Goal: Task Accomplishment & Management: Manage account settings

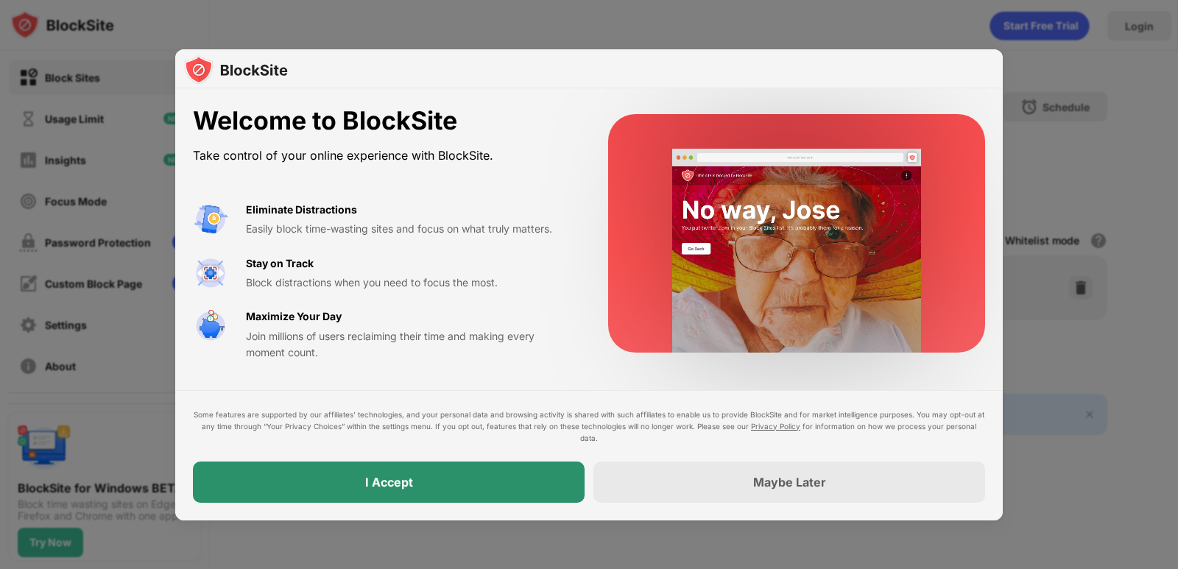
click at [479, 470] on div "I Accept" at bounding box center [389, 481] width 392 height 41
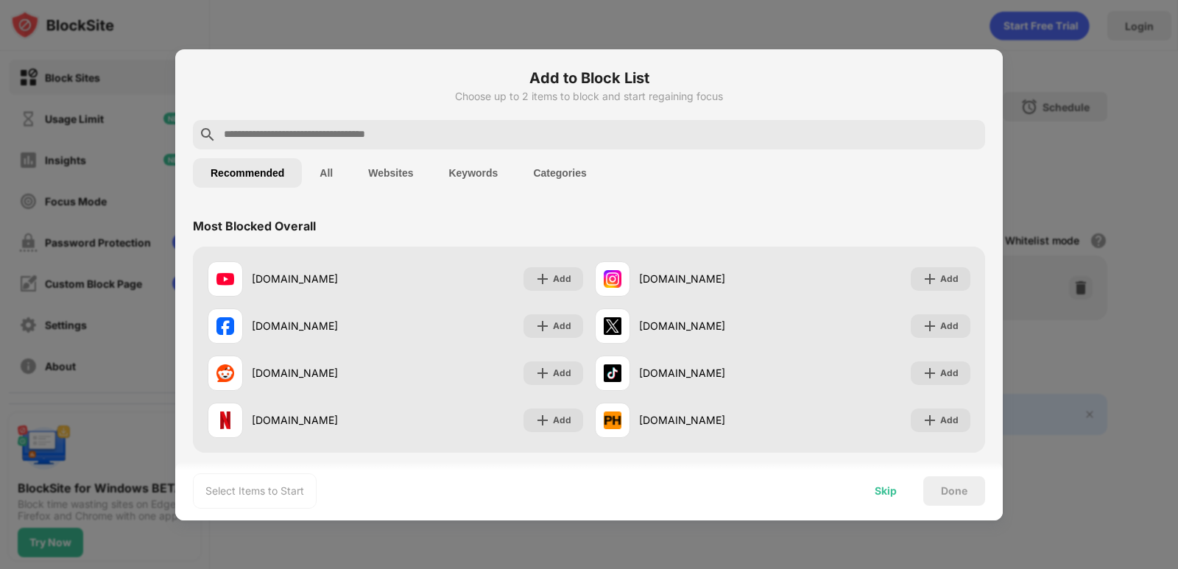
click at [895, 486] on div "Skip" at bounding box center [885, 491] width 22 height 12
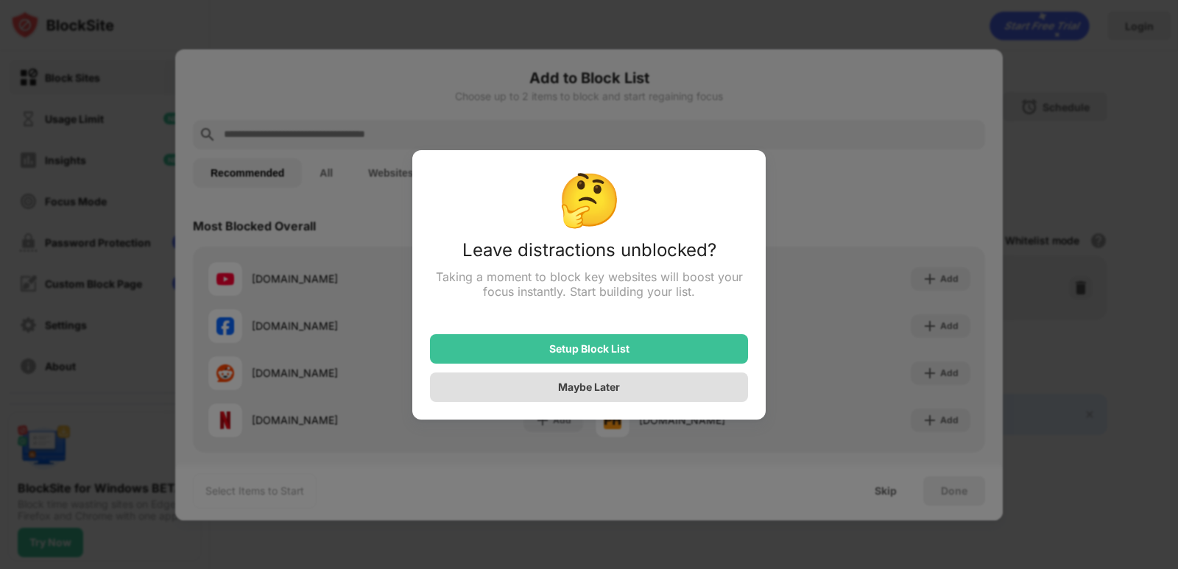
click at [615, 389] on div "Maybe Later" at bounding box center [589, 387] width 62 height 13
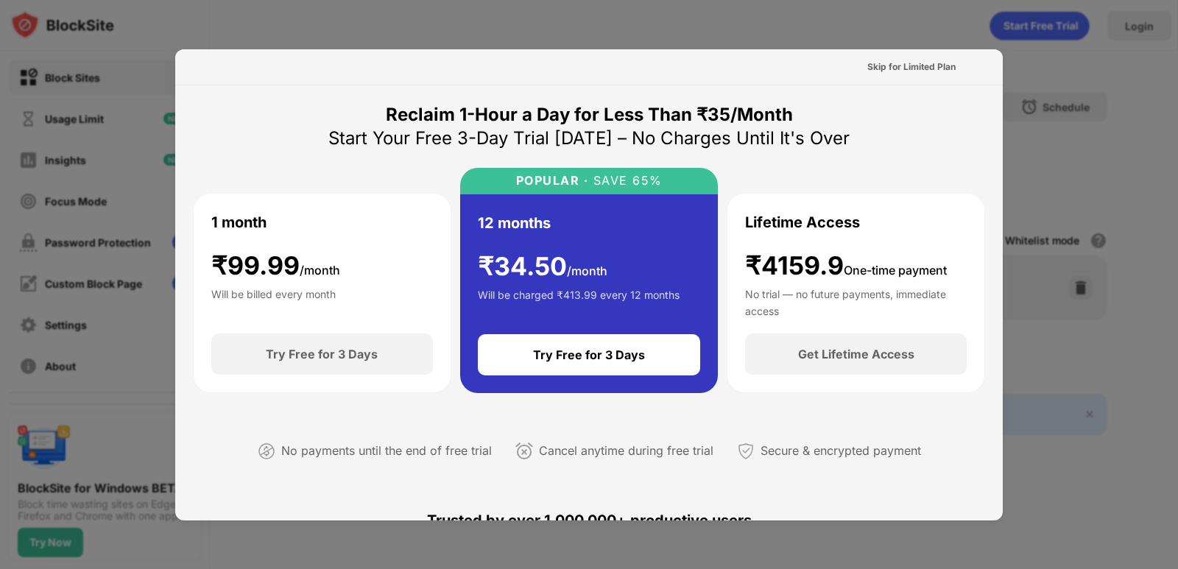
scroll to position [589, 0]
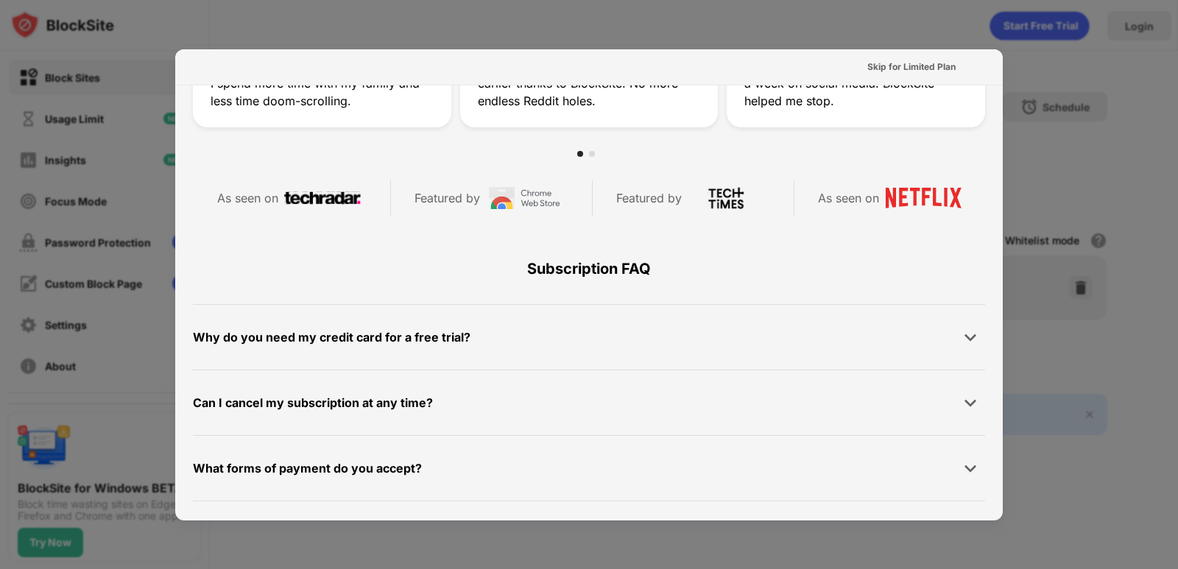
click at [1098, 195] on div at bounding box center [589, 284] width 1178 height 569
click at [1081, 88] on div at bounding box center [589, 284] width 1178 height 569
click at [136, 103] on div at bounding box center [589, 284] width 1178 height 569
click at [903, 72] on div "Skip for Limited Plan" at bounding box center [911, 67] width 88 height 15
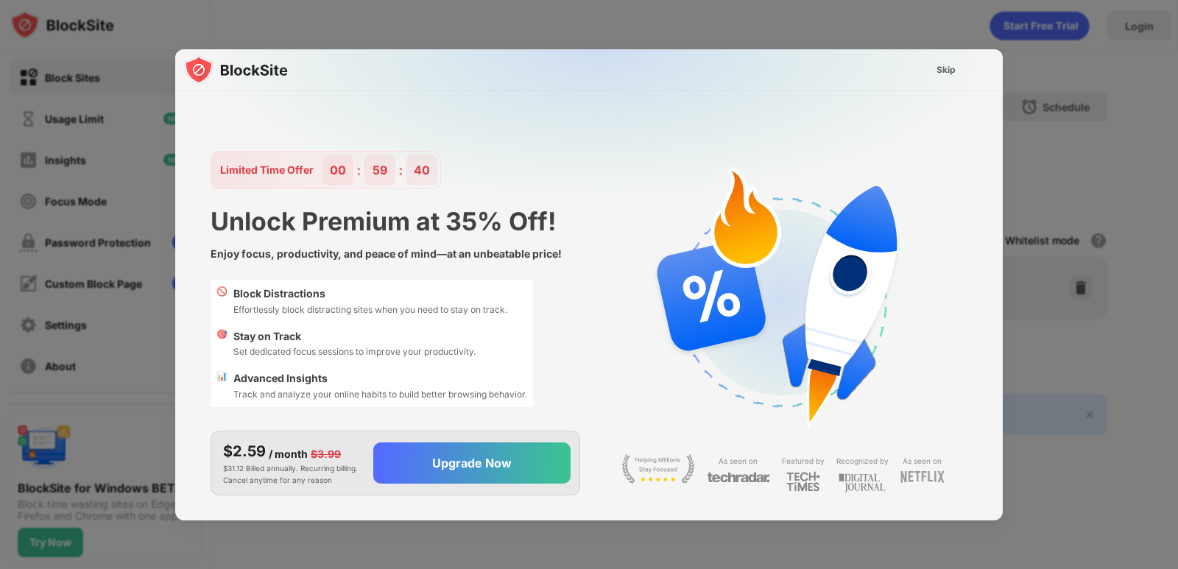
scroll to position [14, 0]
click at [932, 68] on div "Skip" at bounding box center [945, 70] width 43 height 24
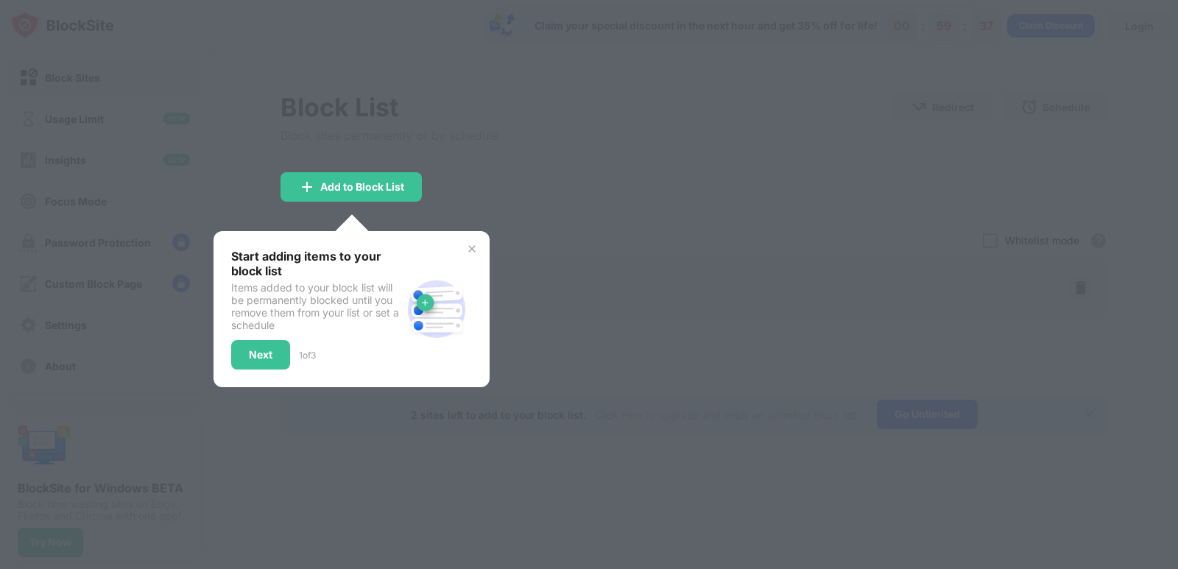
click at [539, 169] on div at bounding box center [589, 284] width 1178 height 569
click at [471, 247] on img at bounding box center [472, 249] width 12 height 12
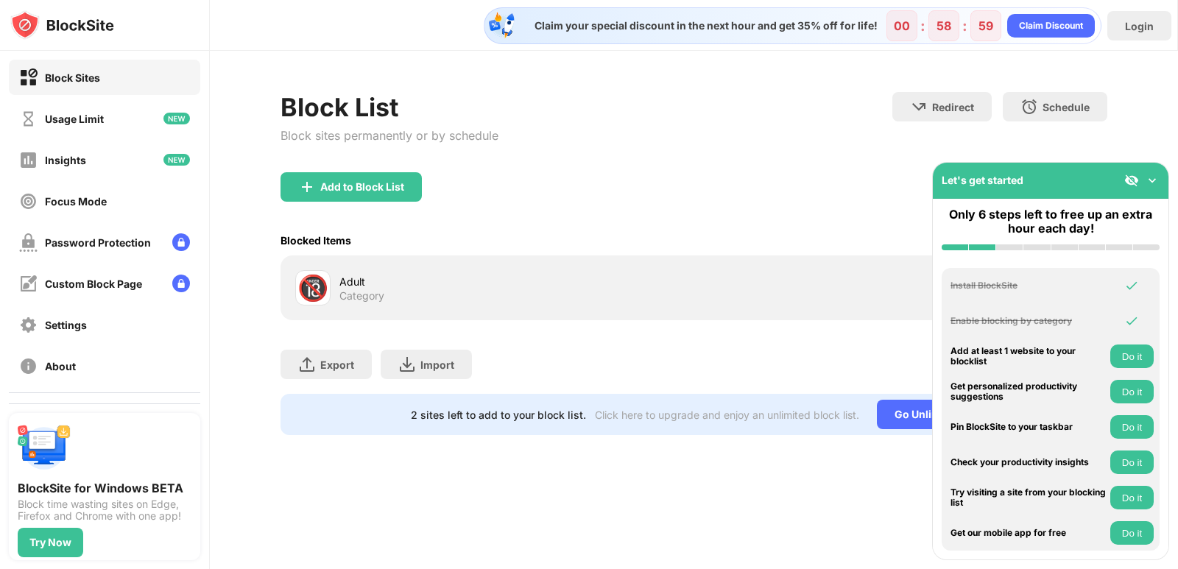
click at [517, 197] on div "Add to Block List" at bounding box center [693, 198] width 827 height 53
click at [1152, 181] on img at bounding box center [1151, 180] width 15 height 15
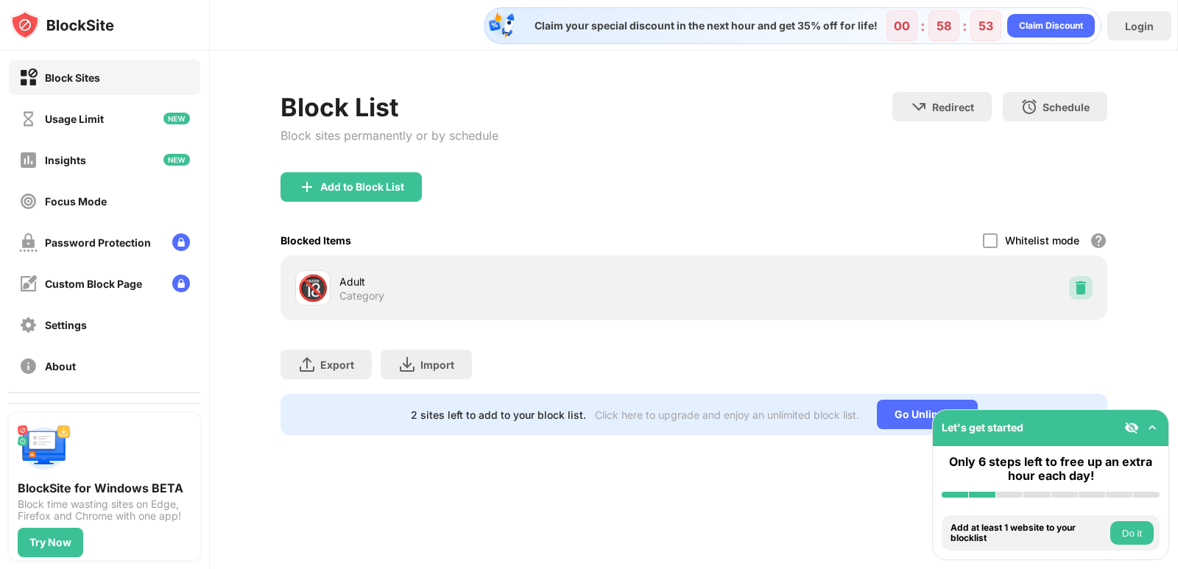
click at [1080, 289] on img at bounding box center [1080, 287] width 15 height 15
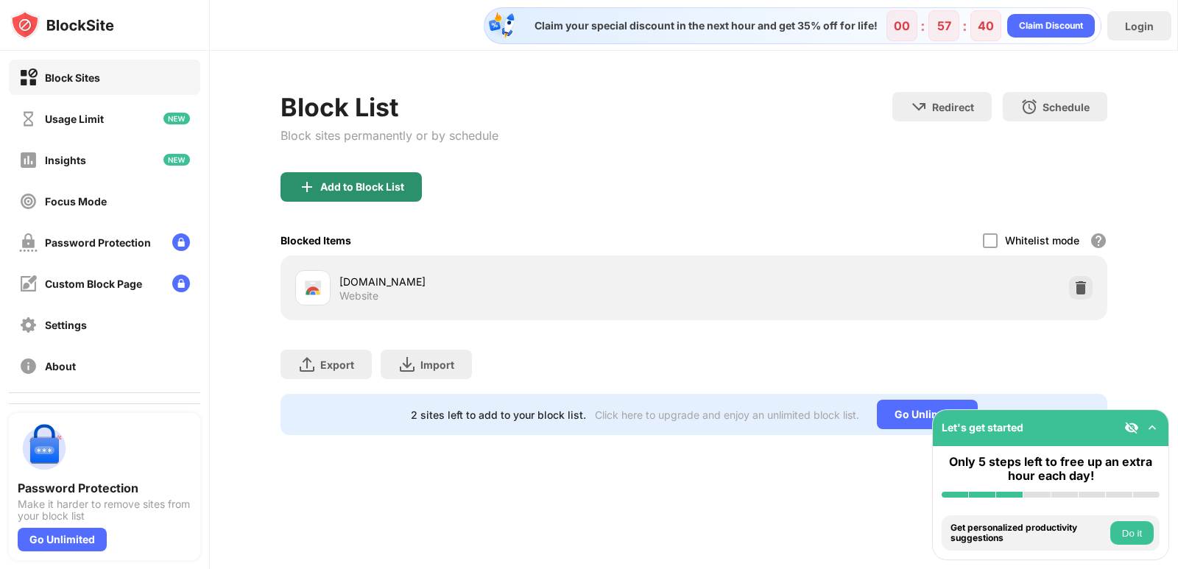
click at [338, 164] on div "Block List Block sites permanently or by schedule Redirect Choose a site to be …" at bounding box center [693, 263] width 827 height 343
click at [349, 183] on div "Add to Block List" at bounding box center [362, 187] width 84 height 12
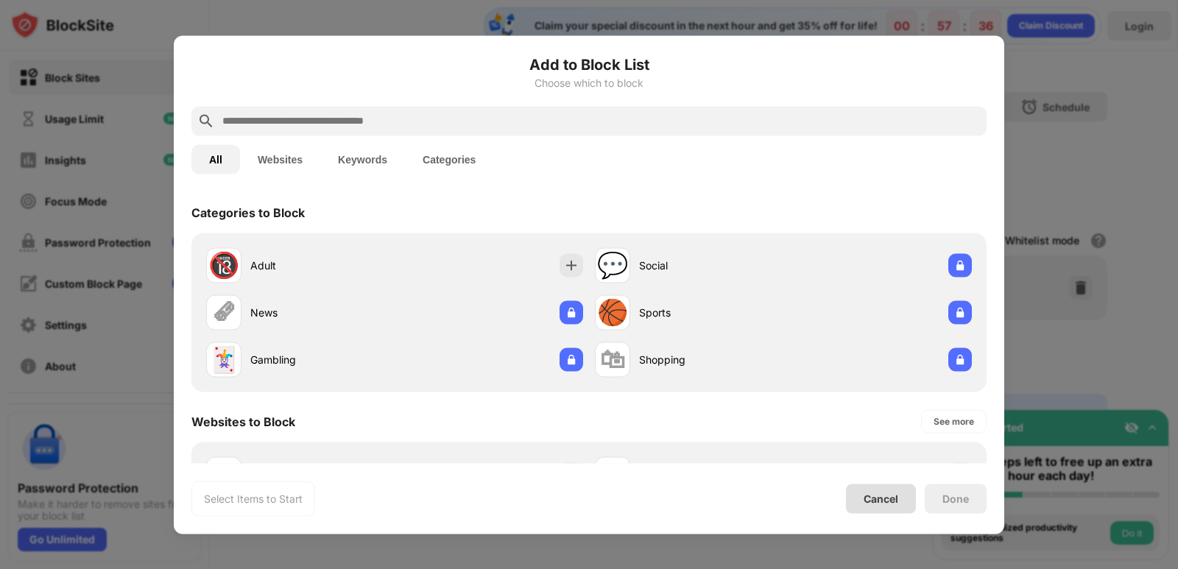
click at [879, 498] on div "Cancel" at bounding box center [880, 498] width 35 height 13
